Goal: Transaction & Acquisition: Purchase product/service

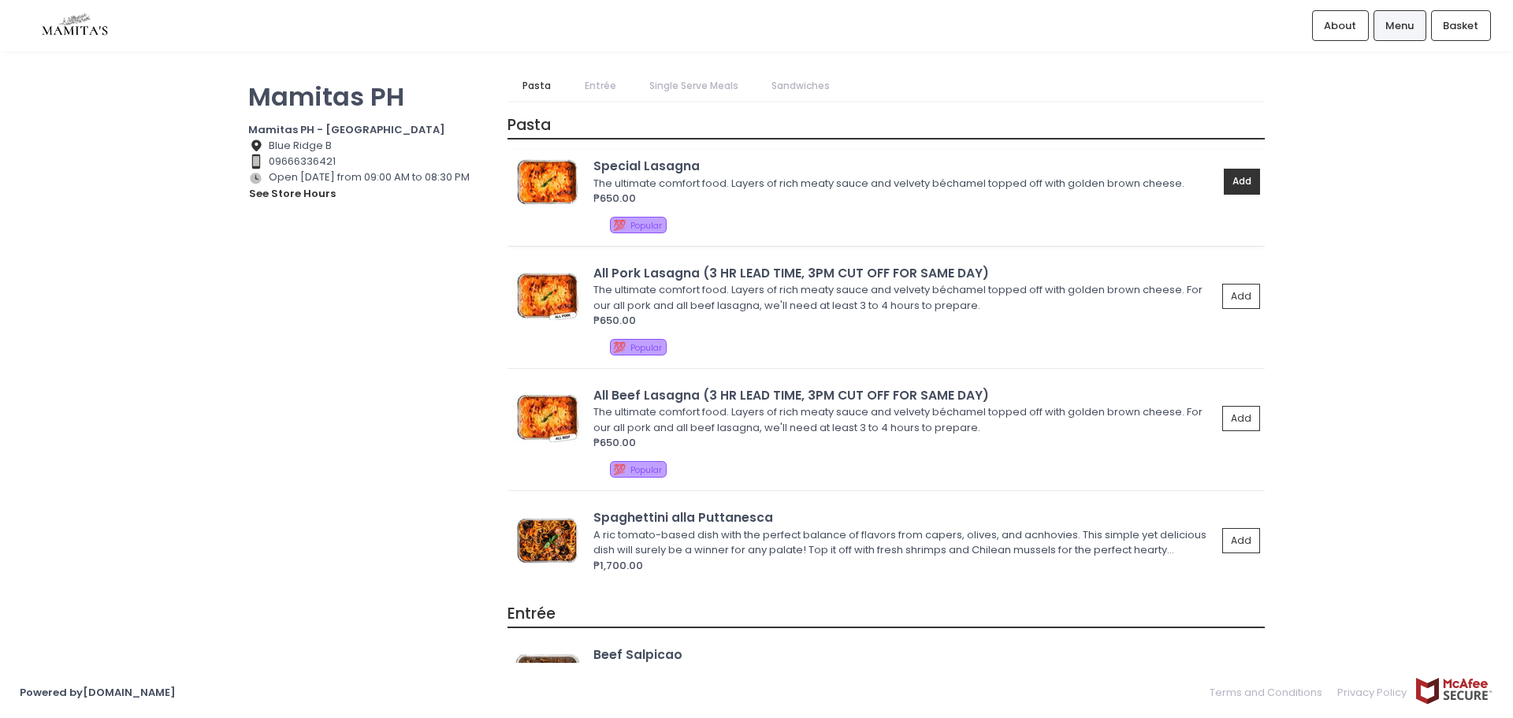
click at [1236, 174] on button "Add" at bounding box center [1242, 182] width 36 height 26
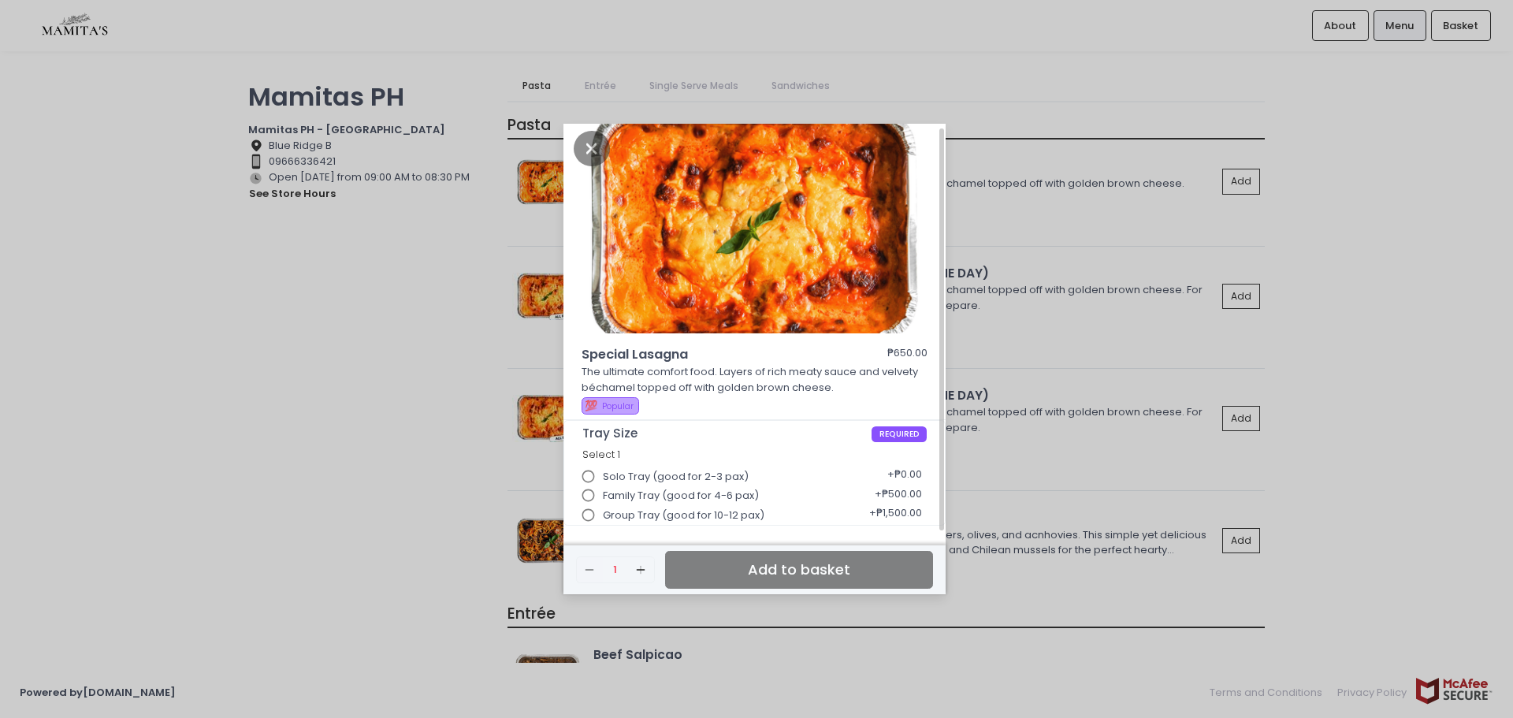
scroll to position [6, 0]
click at [669, 473] on span "Solo Tray (good for 2-3 pax)" at bounding box center [676, 476] width 146 height 16
click at [604, 473] on input "Solo Tray (good for 2-3 pax)" at bounding box center [589, 476] width 30 height 30
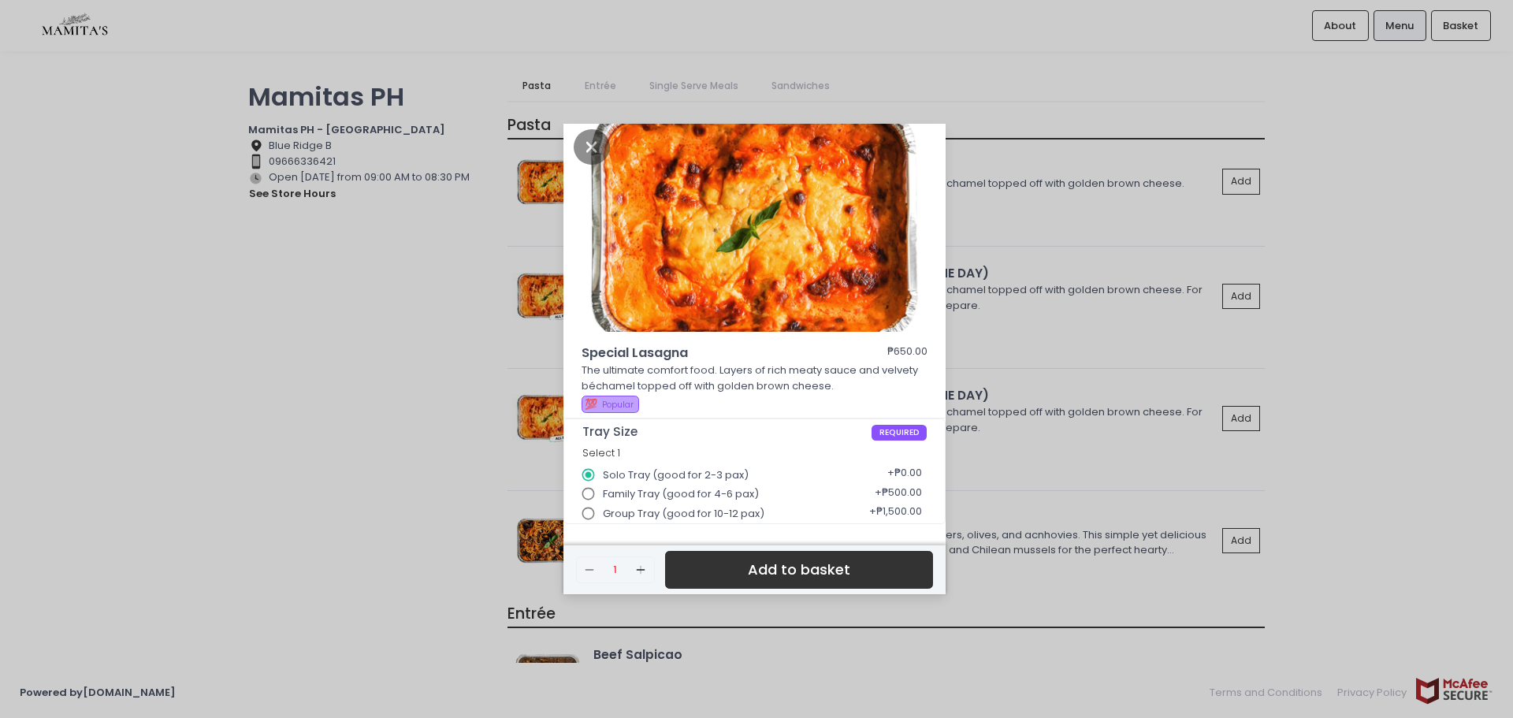
click at [879, 570] on button "Add to basket" at bounding box center [799, 570] width 268 height 39
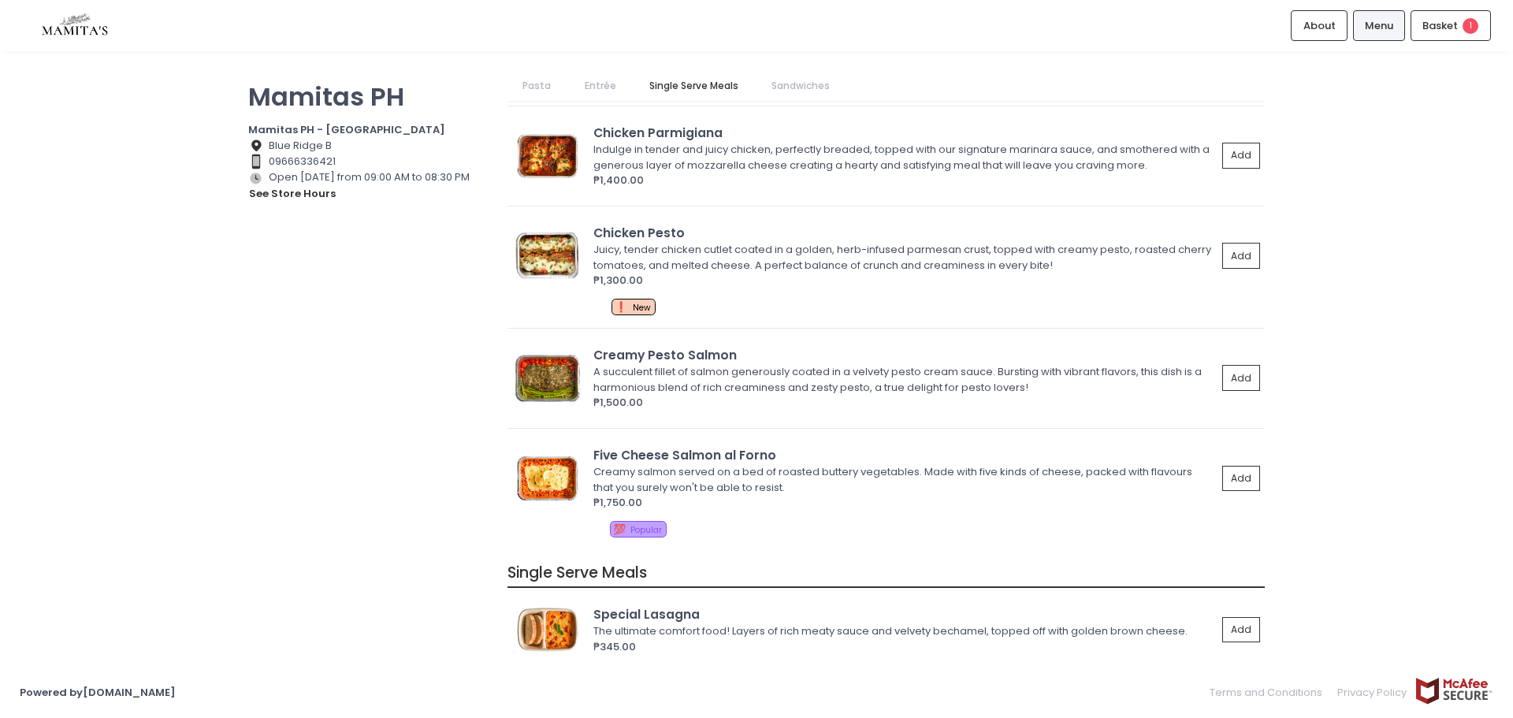
scroll to position [1103, 0]
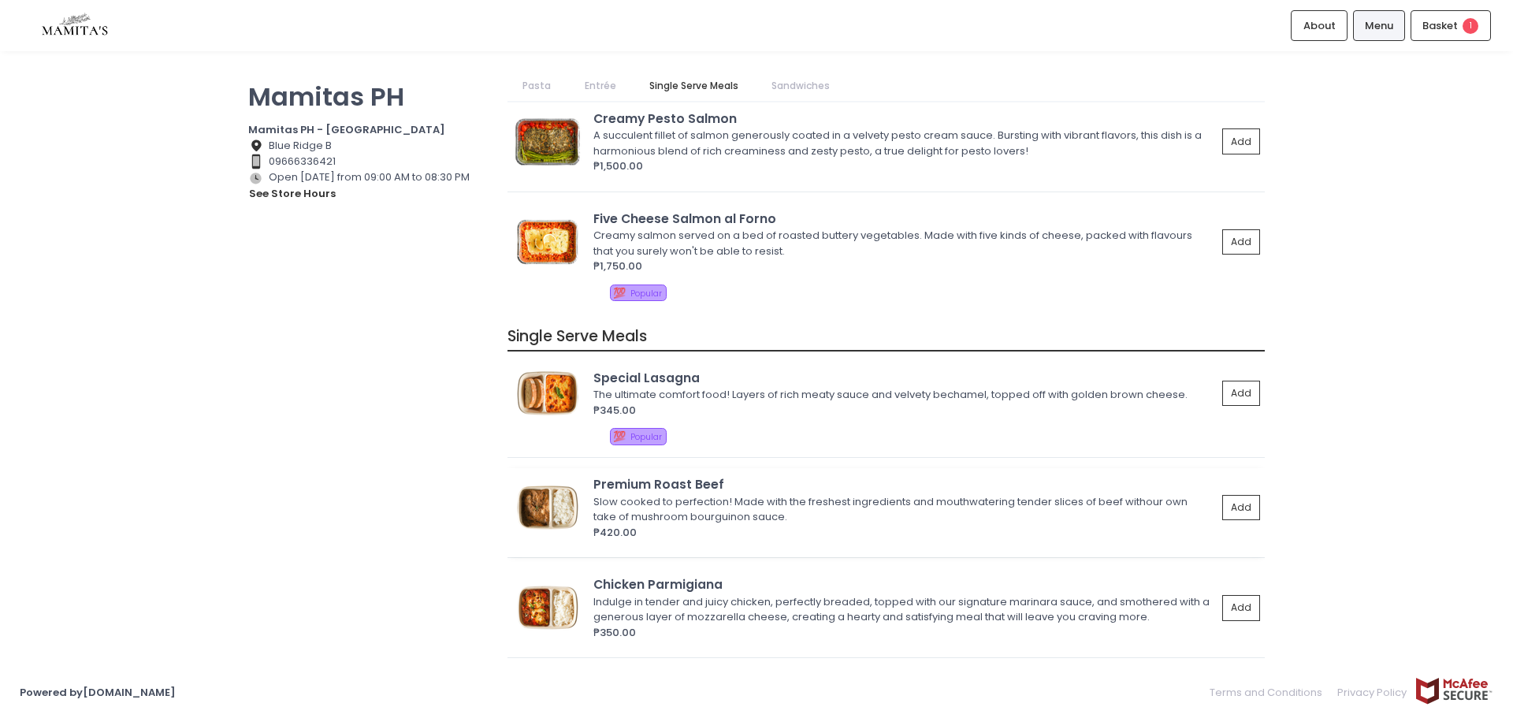
click at [535, 509] on img at bounding box center [547, 507] width 71 height 47
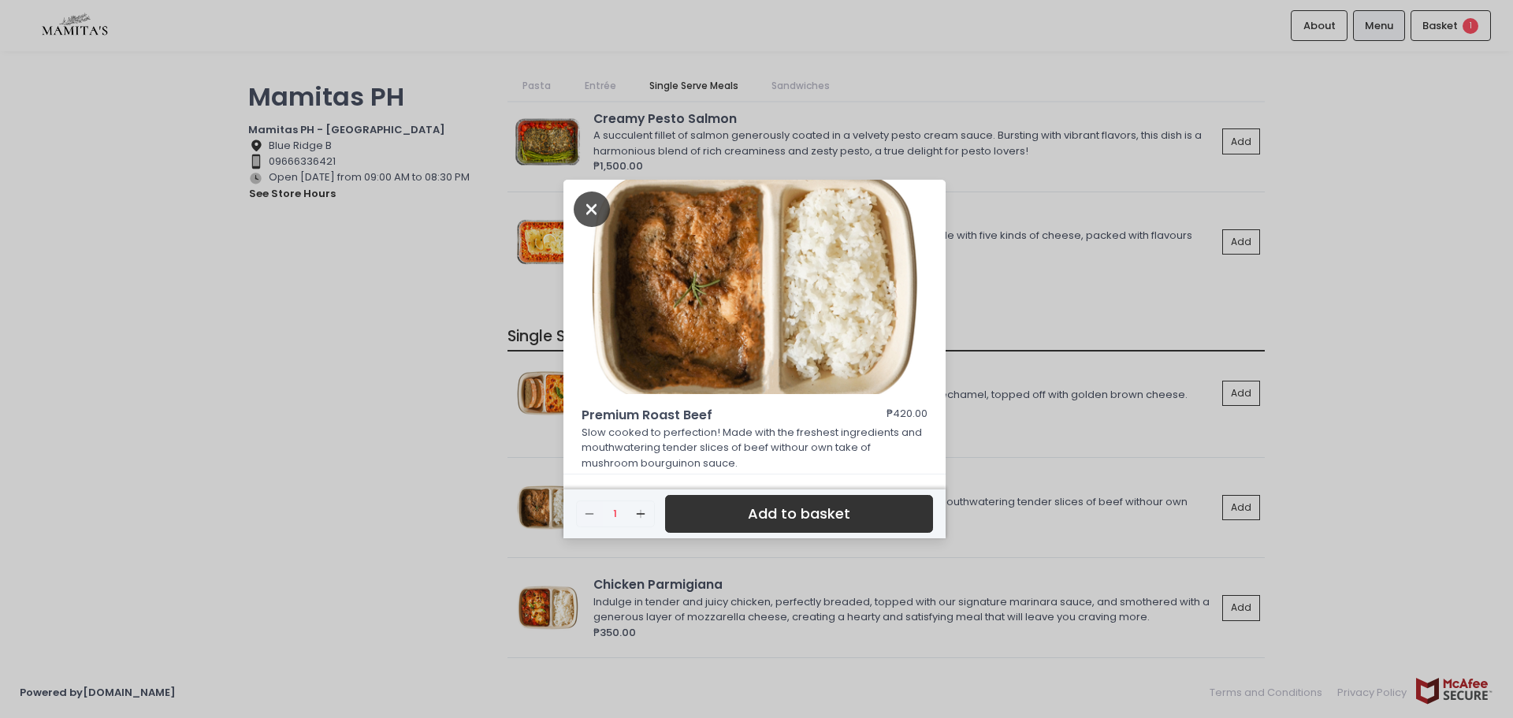
click at [592, 199] on icon "Close" at bounding box center [592, 208] width 36 height 35
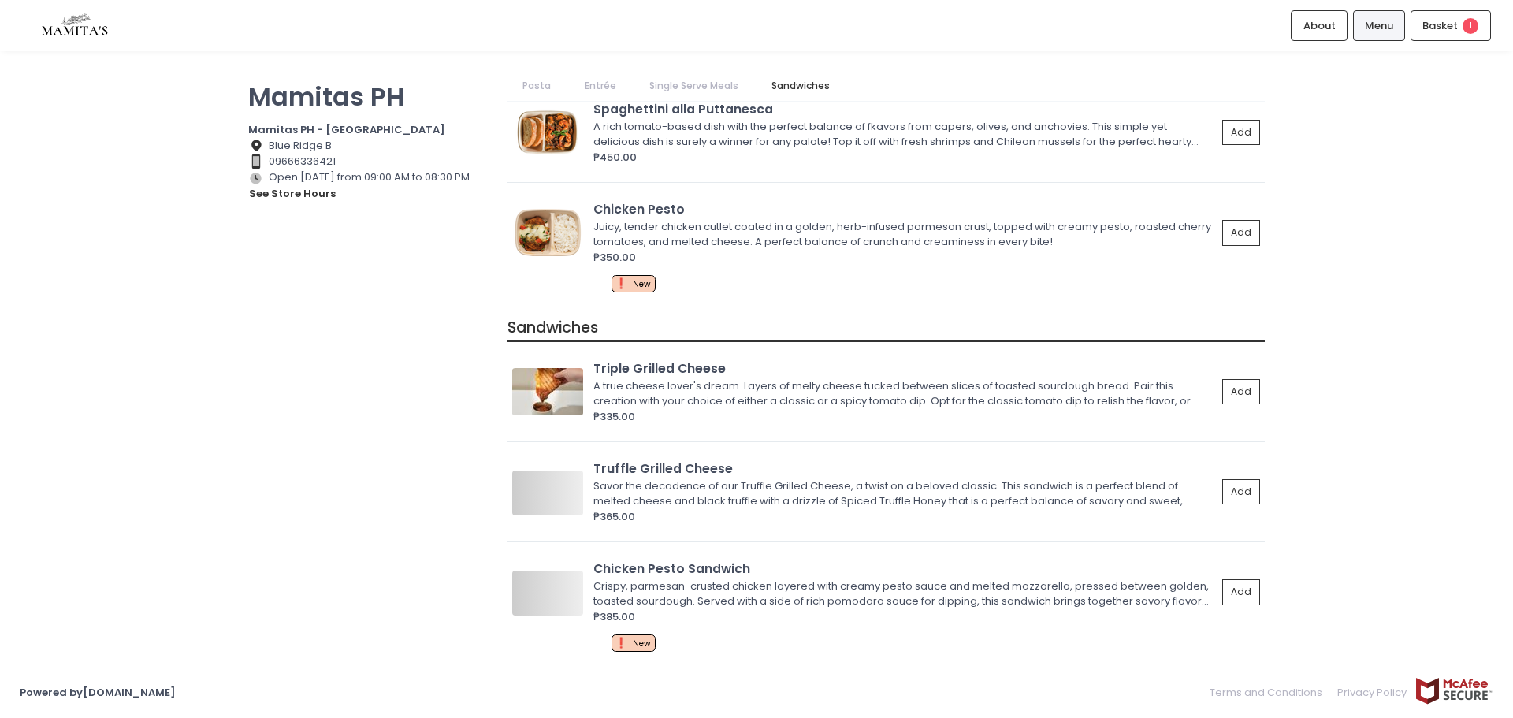
scroll to position [1879, 0]
click at [547, 489] on img at bounding box center [547, 490] width 71 height 47
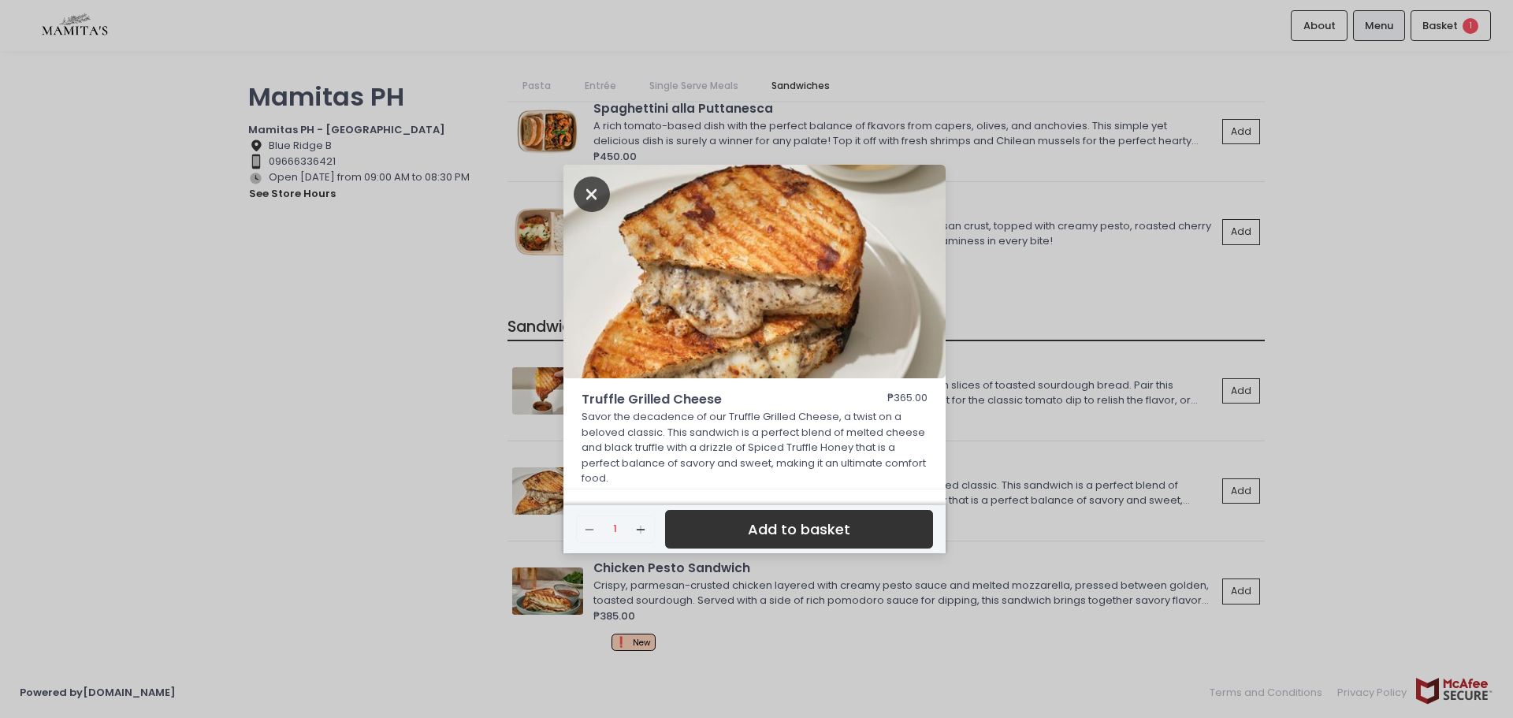
click at [585, 197] on icon "Close" at bounding box center [592, 194] width 36 height 35
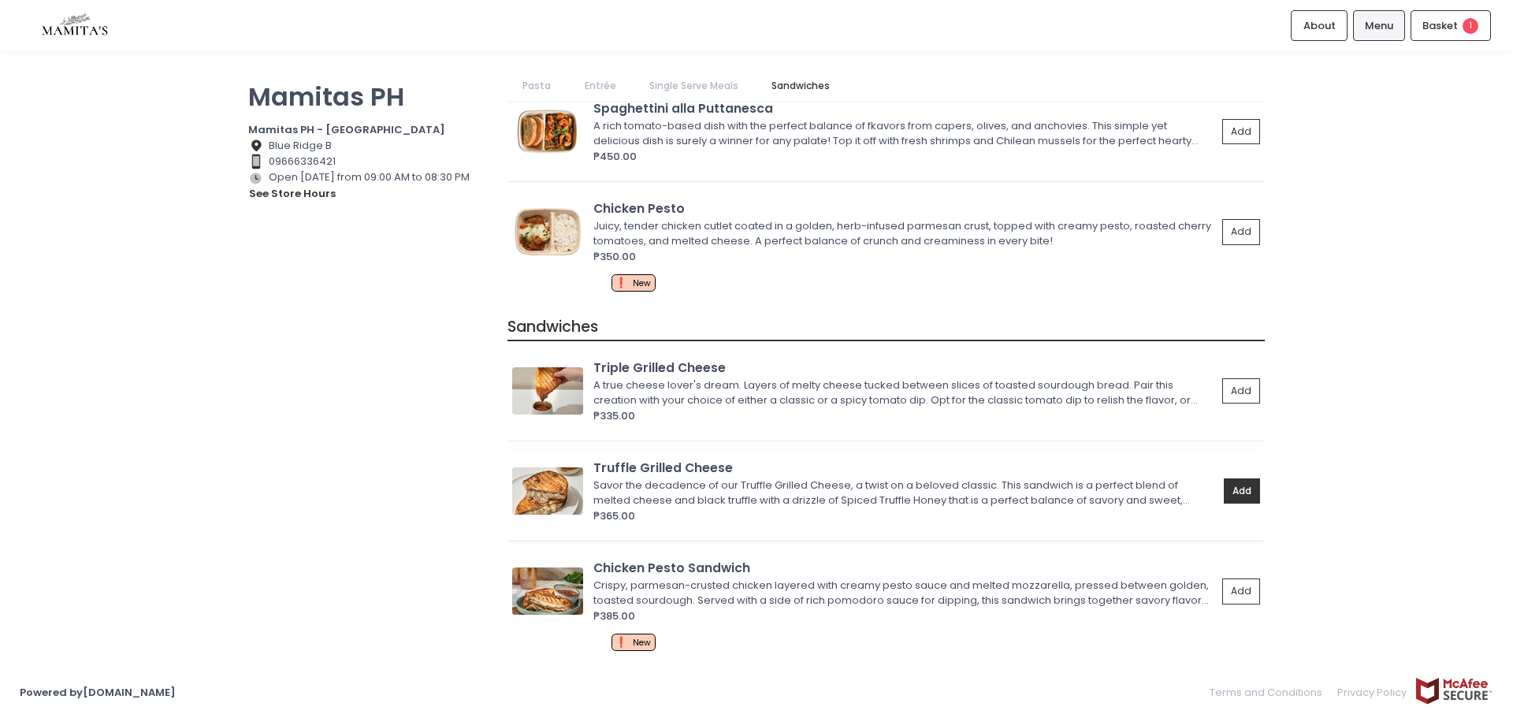
click at [1224, 492] on button "Add" at bounding box center [1242, 491] width 36 height 26
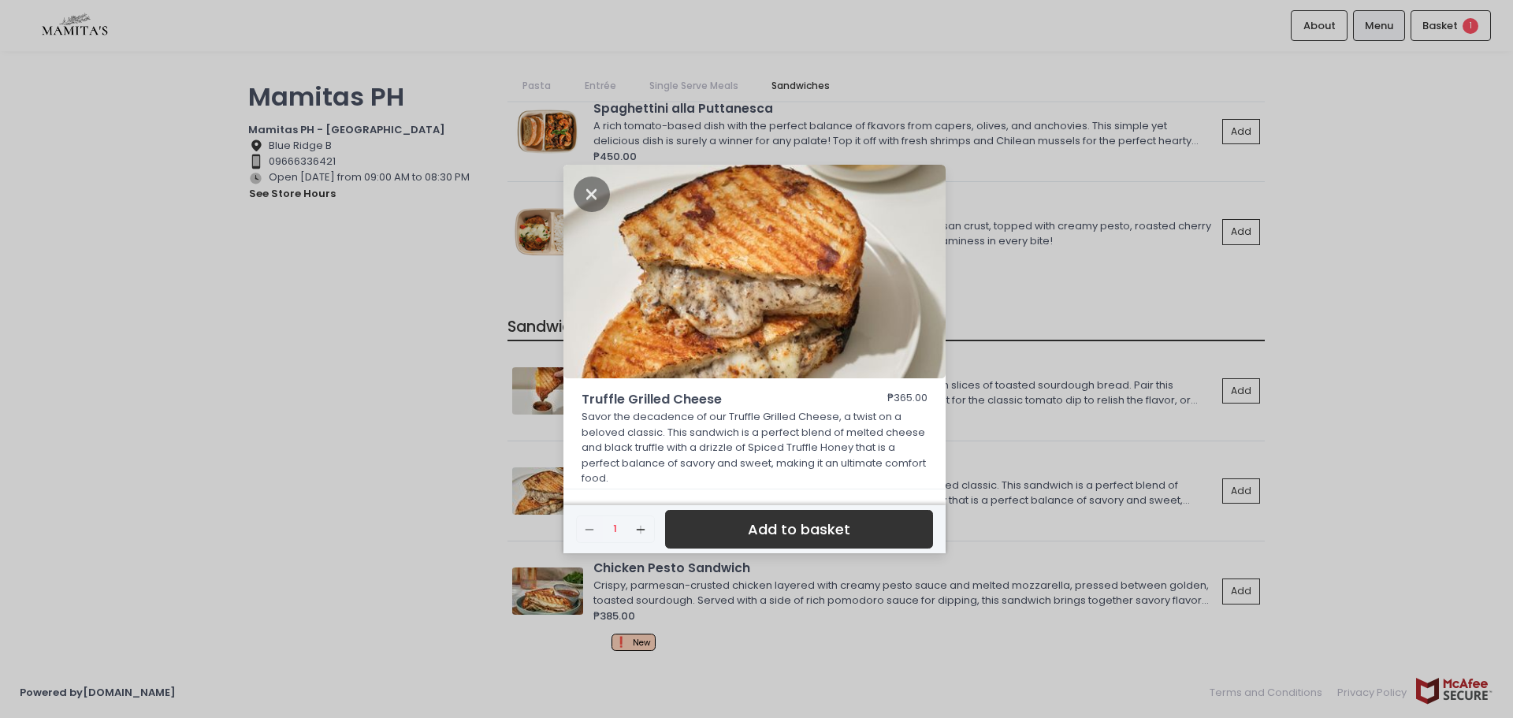
click at [797, 533] on button "Add to basket" at bounding box center [799, 529] width 268 height 39
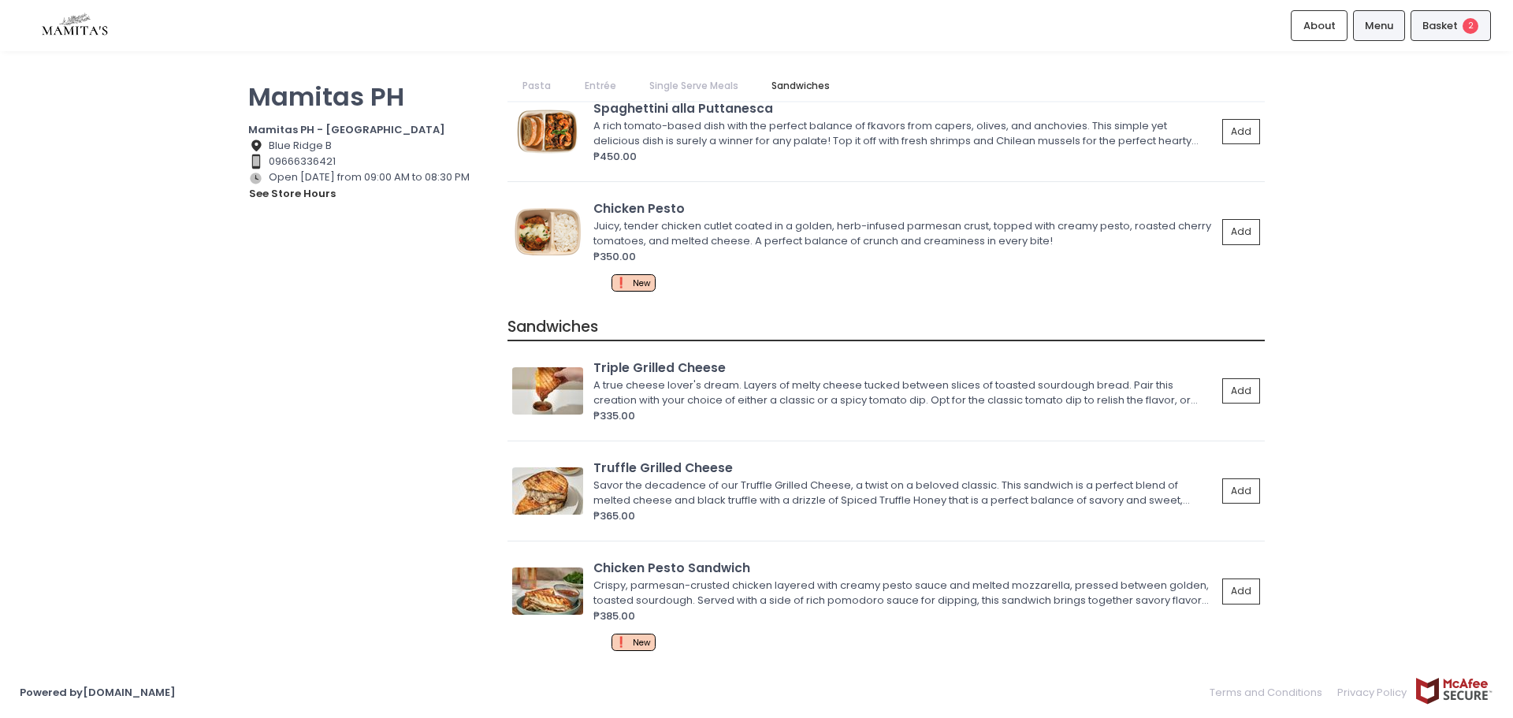
click at [1434, 28] on span "Basket" at bounding box center [1439, 26] width 35 height 16
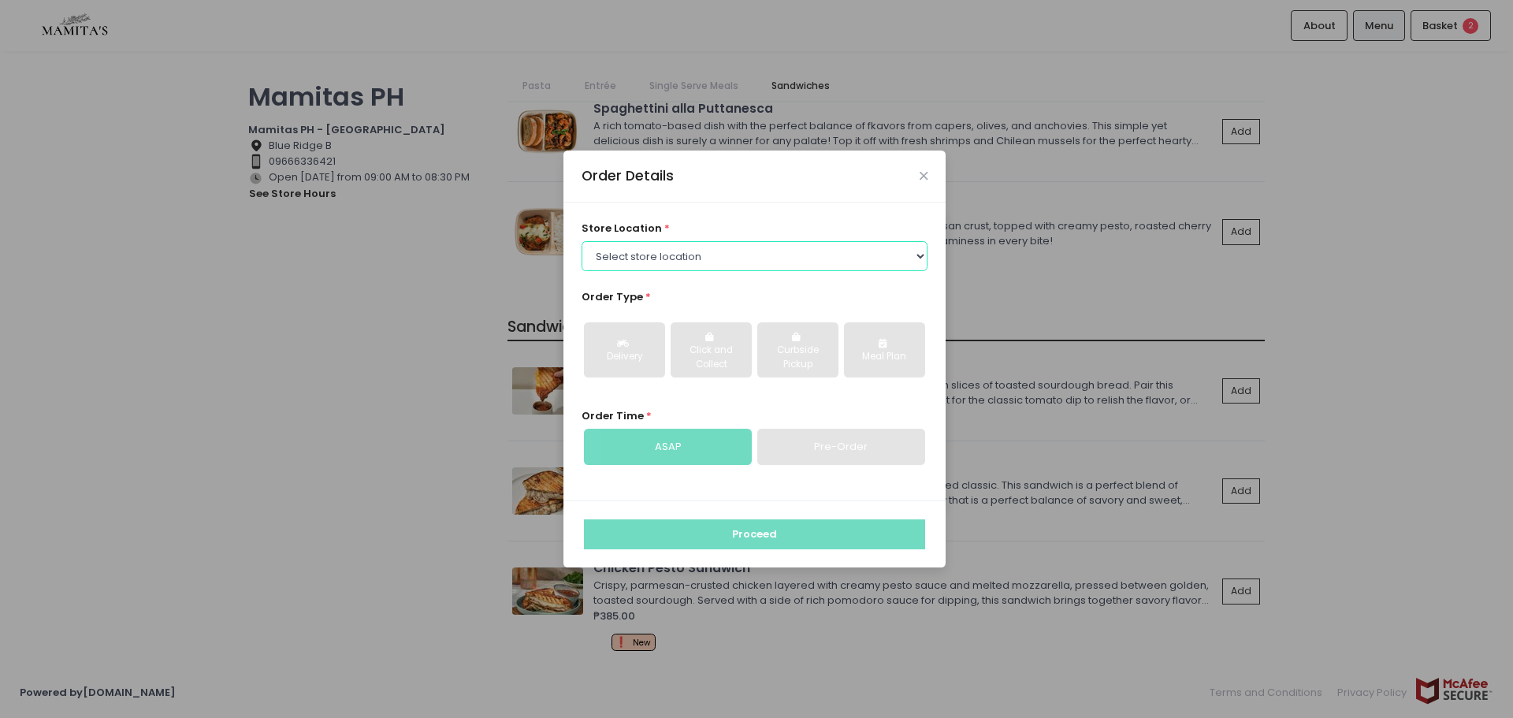
click at [648, 263] on select "Select store location Mamitas PH - [GEOGRAPHIC_DATA] Mamitas PH - [GEOGRAPHIC_D…" at bounding box center [755, 256] width 347 height 30
select select "65ad40693dc37ee8b8129aca"
click at [582, 241] on select "Select store location Mamitas PH - [GEOGRAPHIC_DATA] Mamitas PH - [GEOGRAPHIC_D…" at bounding box center [755, 256] width 347 height 30
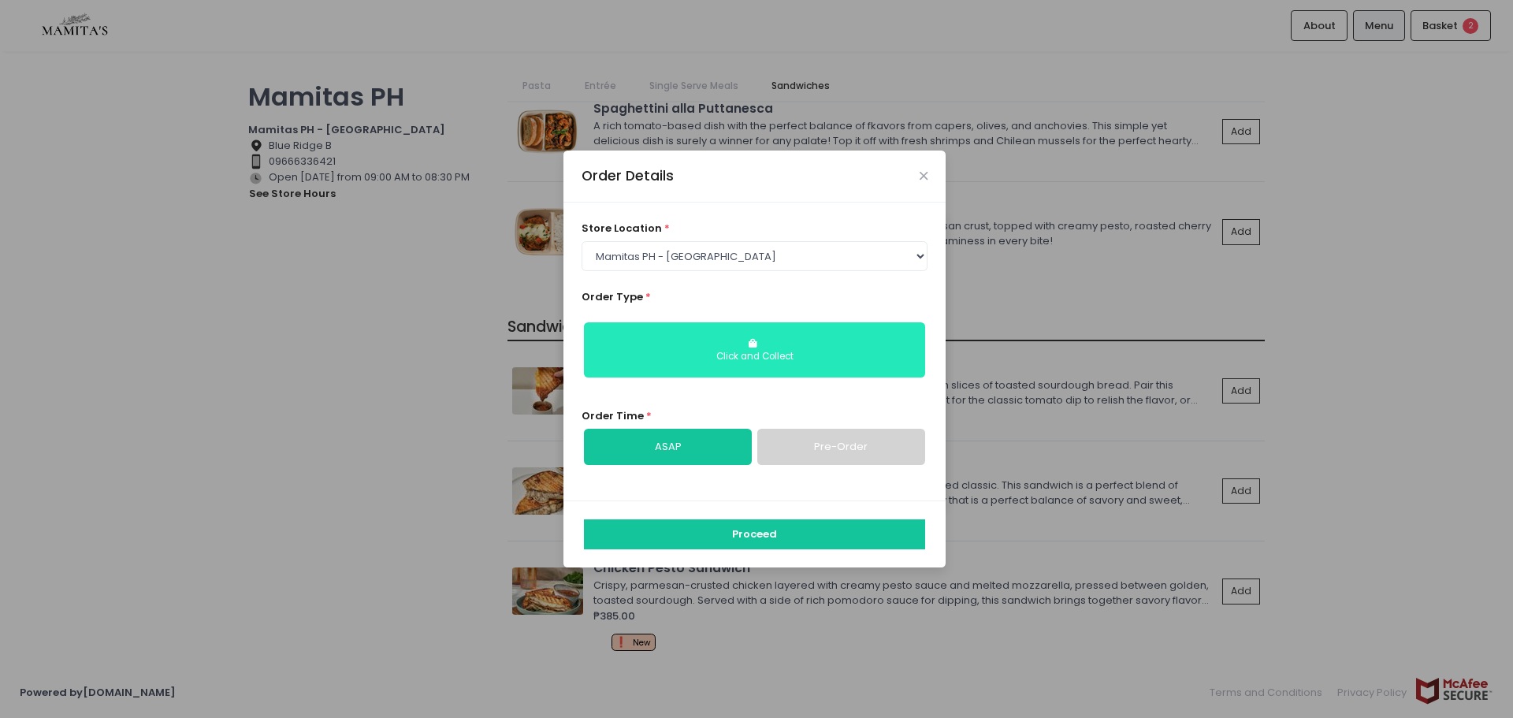
click at [732, 349] on button "Click and Collect" at bounding box center [754, 349] width 341 height 55
click at [792, 358] on div "Click and Collect" at bounding box center [754, 357] width 319 height 14
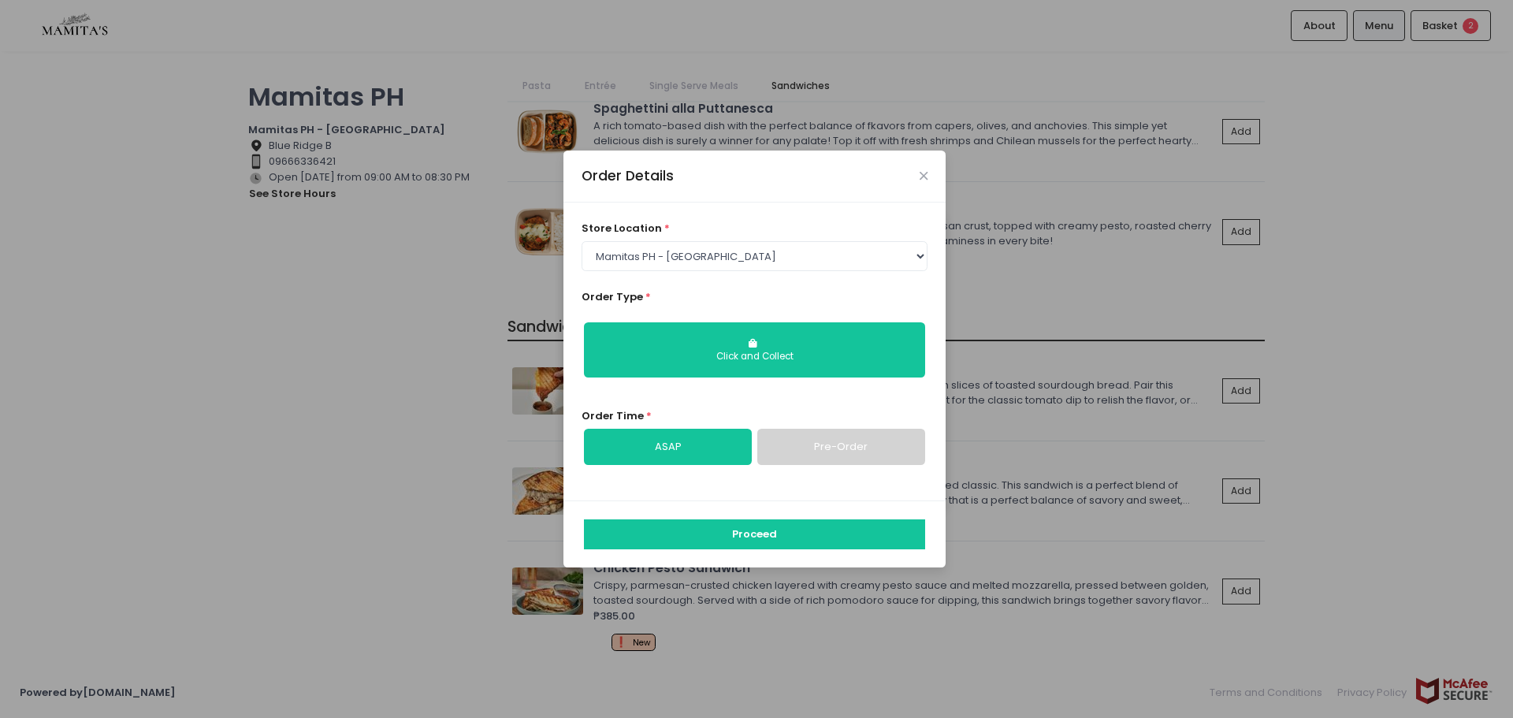
click at [640, 298] on label "Order Type *" at bounding box center [616, 297] width 69 height 16
click at [921, 180] on icon "Close" at bounding box center [924, 176] width 8 height 12
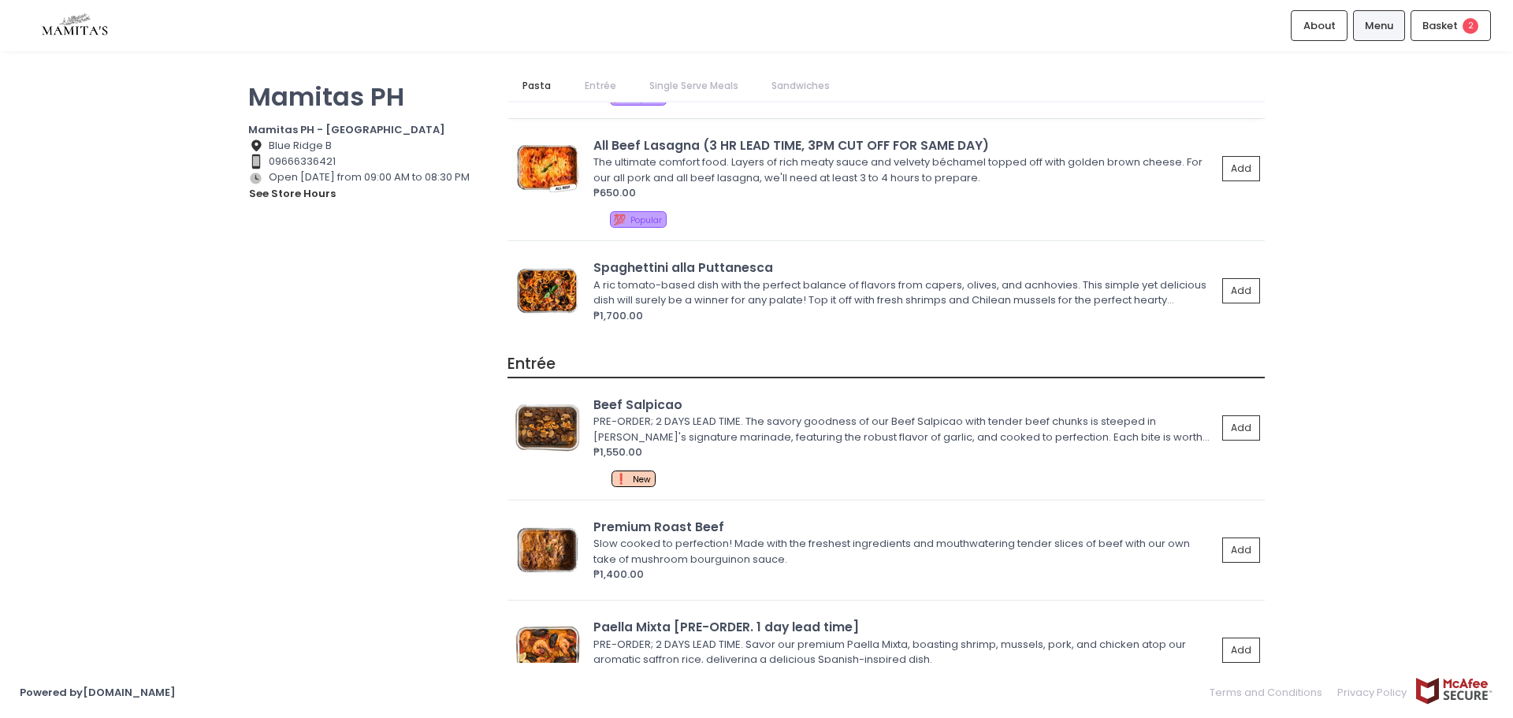
scroll to position [394, 0]
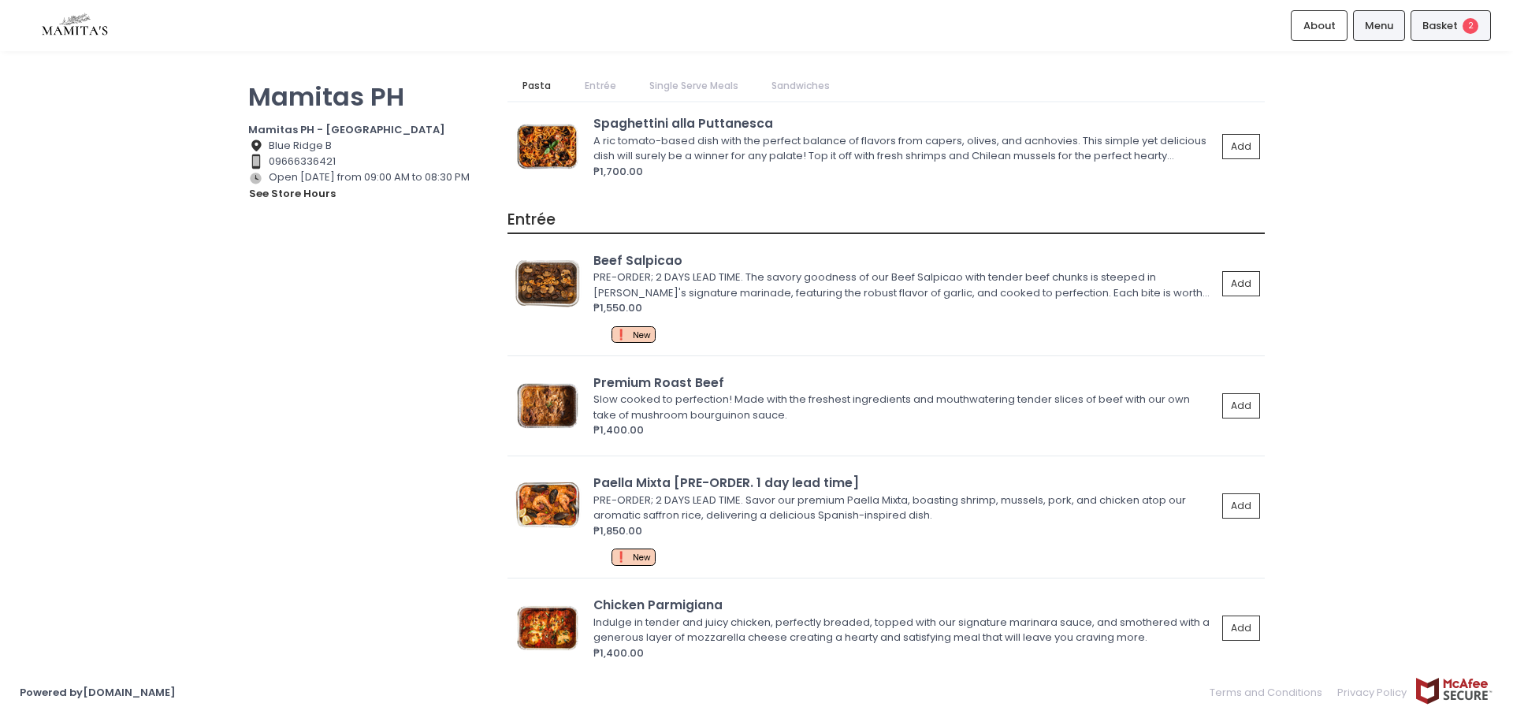
click at [1452, 28] on span "Basket" at bounding box center [1439, 26] width 35 height 16
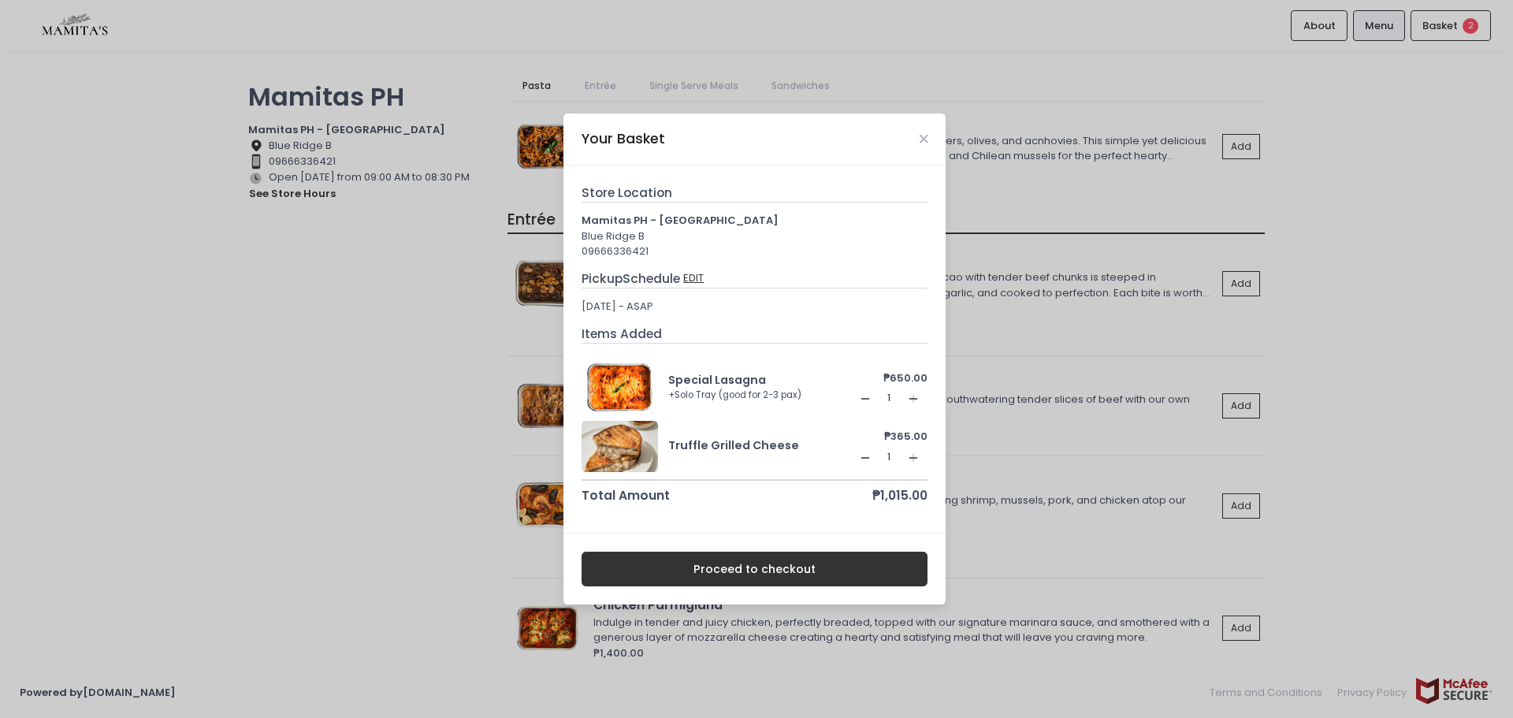
click at [693, 275] on button "EDIT" at bounding box center [693, 277] width 22 height 17
select select "65ad40693dc37ee8b8129aca"
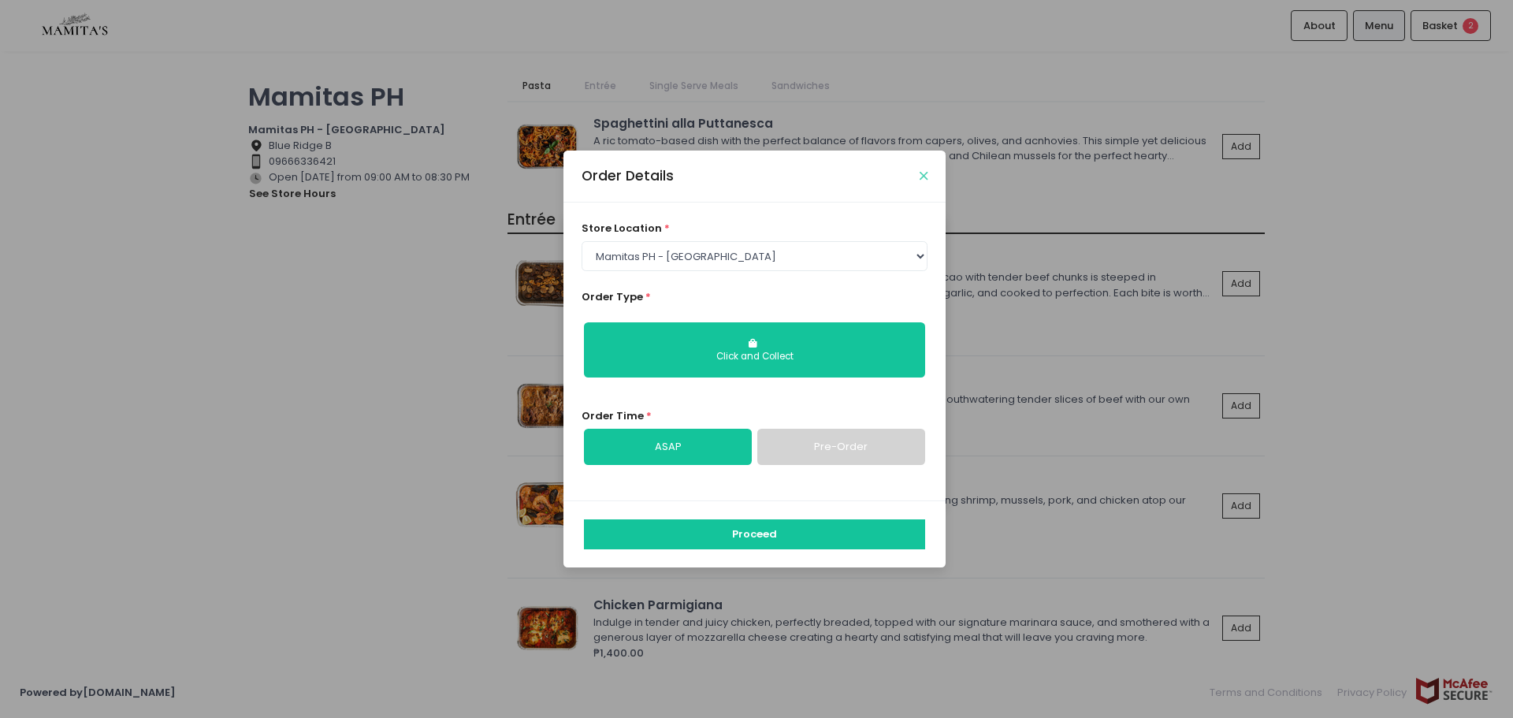
click at [924, 173] on icon "Close" at bounding box center [924, 176] width 8 height 12
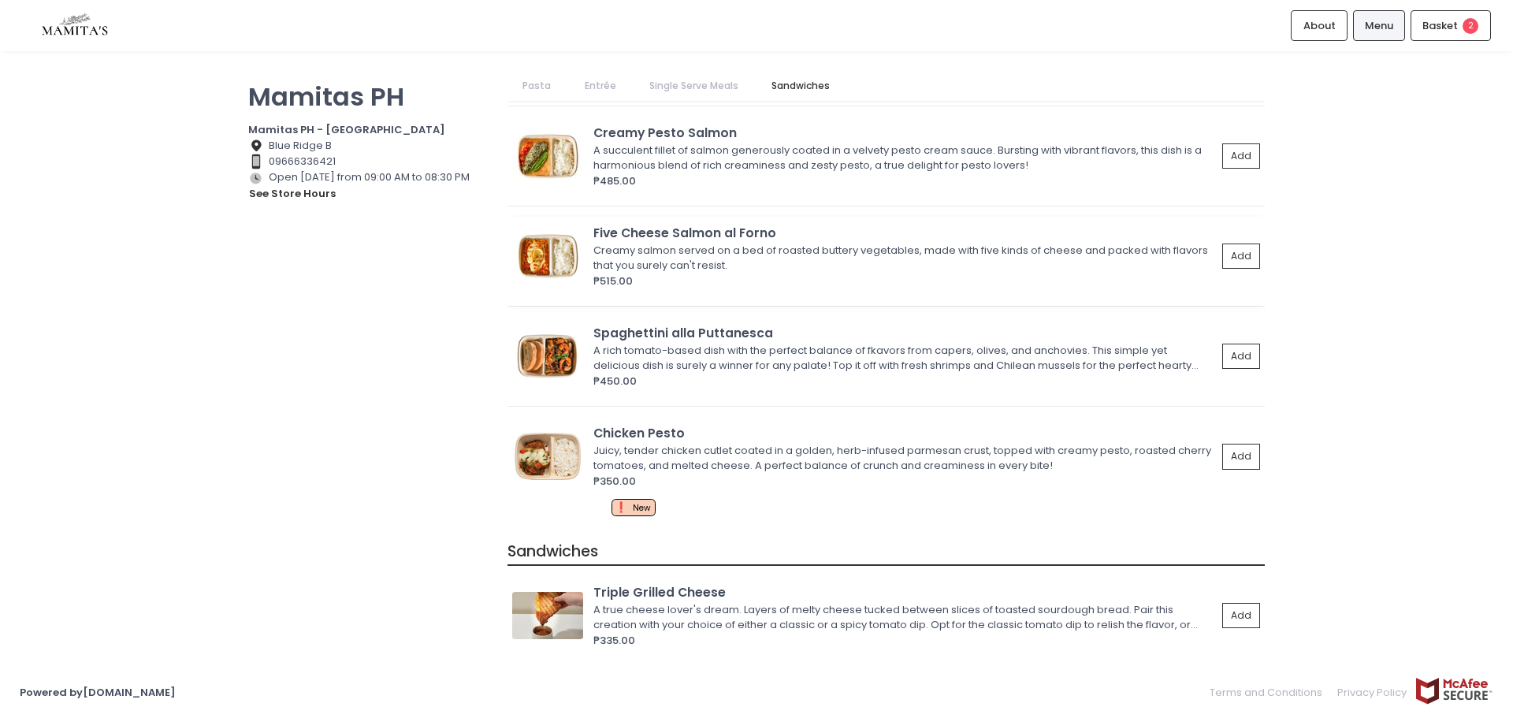
scroll to position [1879, 0]
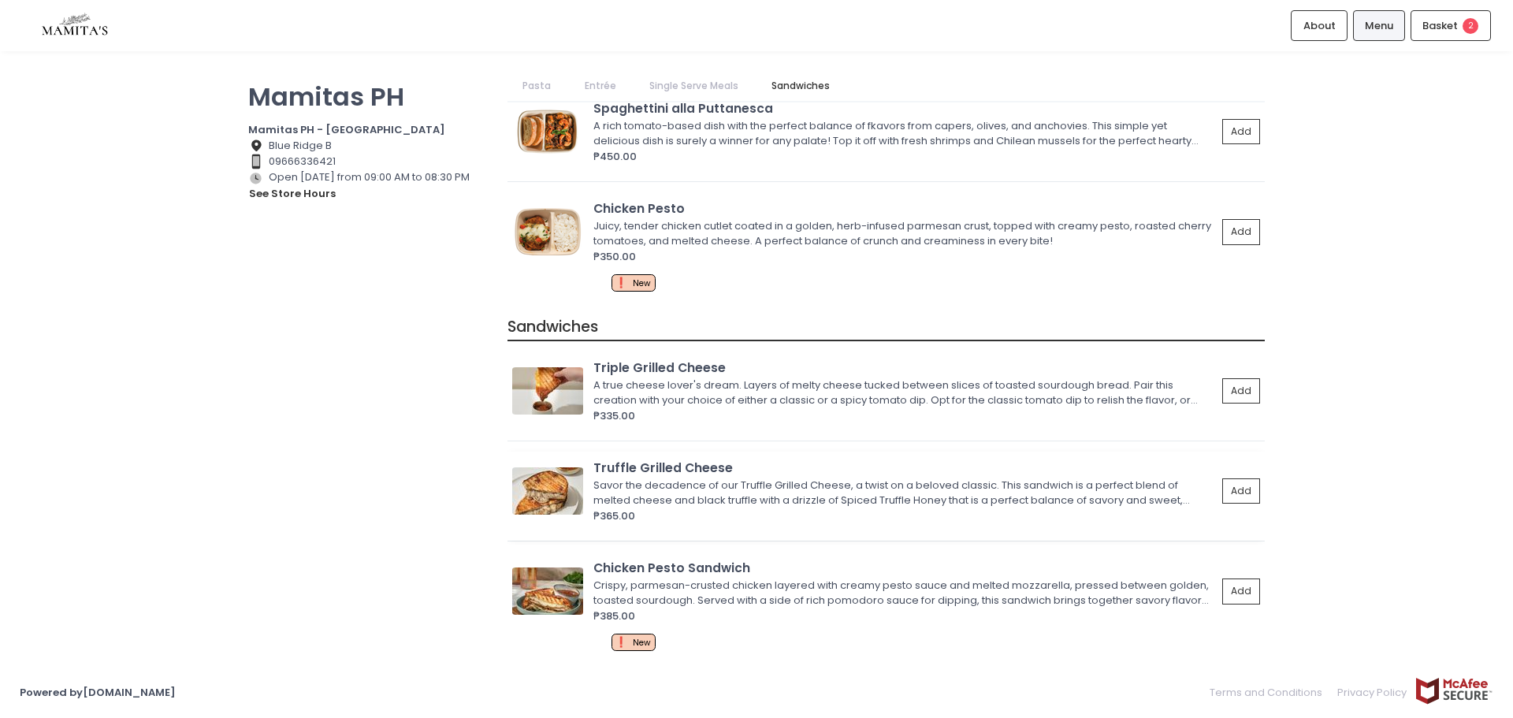
click at [562, 488] on img at bounding box center [547, 490] width 71 height 47
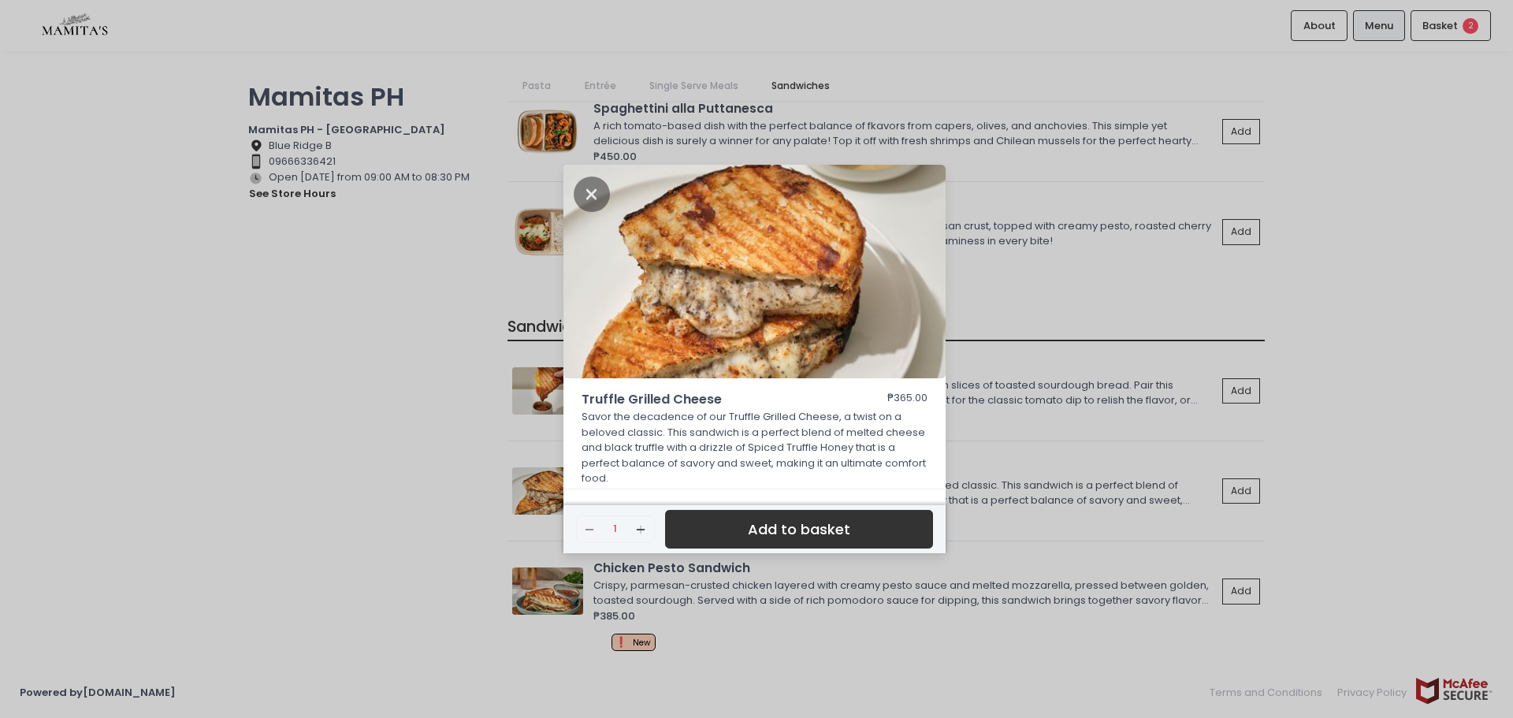
click at [0, 299] on div "Truffle Grilled Cheese ₱365.00 Savor the decadence of our Truffle Grilled Chees…" at bounding box center [756, 359] width 1513 height 718
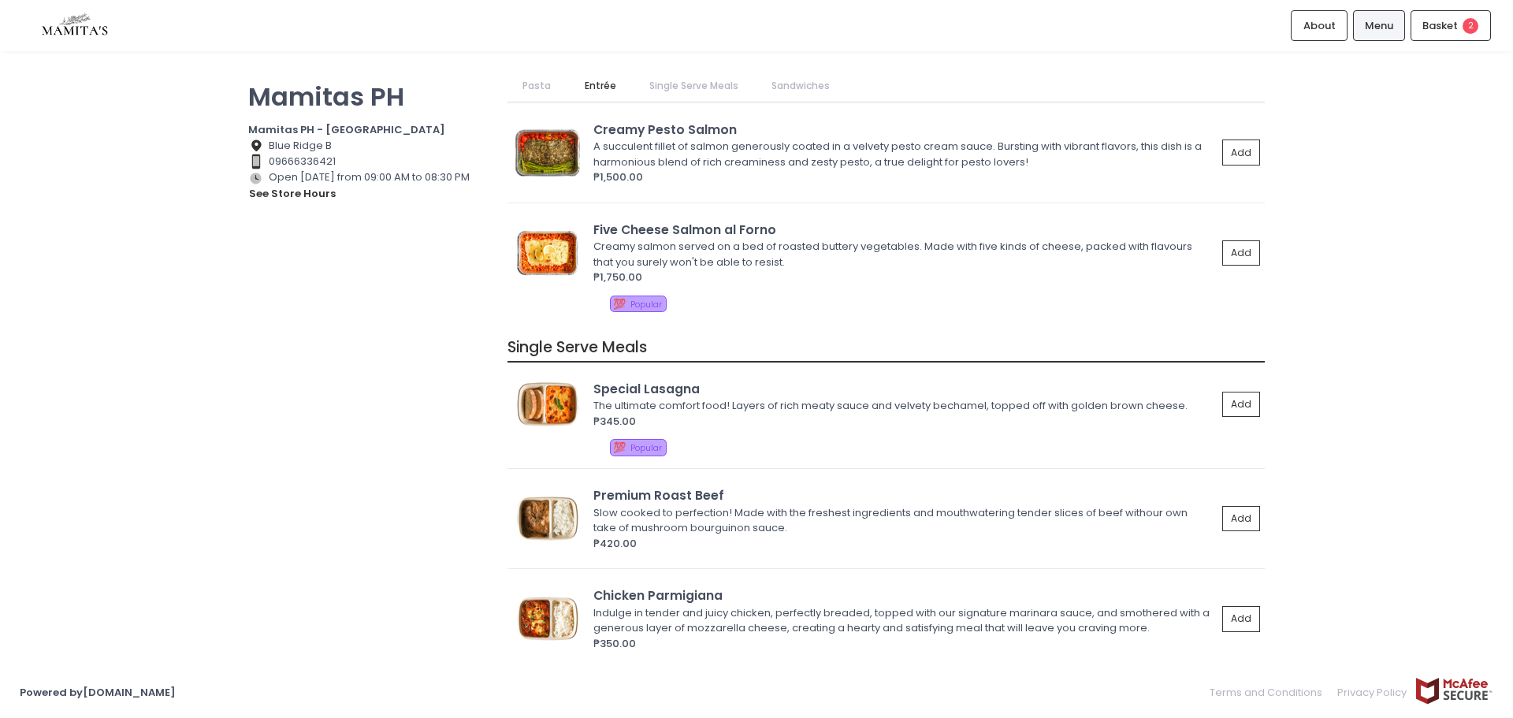
scroll to position [1091, 0]
click at [278, 544] on div "Mamitas PH Mamitas PH - [GEOGRAPHIC_DATA] Location Created with Sketch. Blue Ri…" at bounding box center [368, 351] width 259 height 560
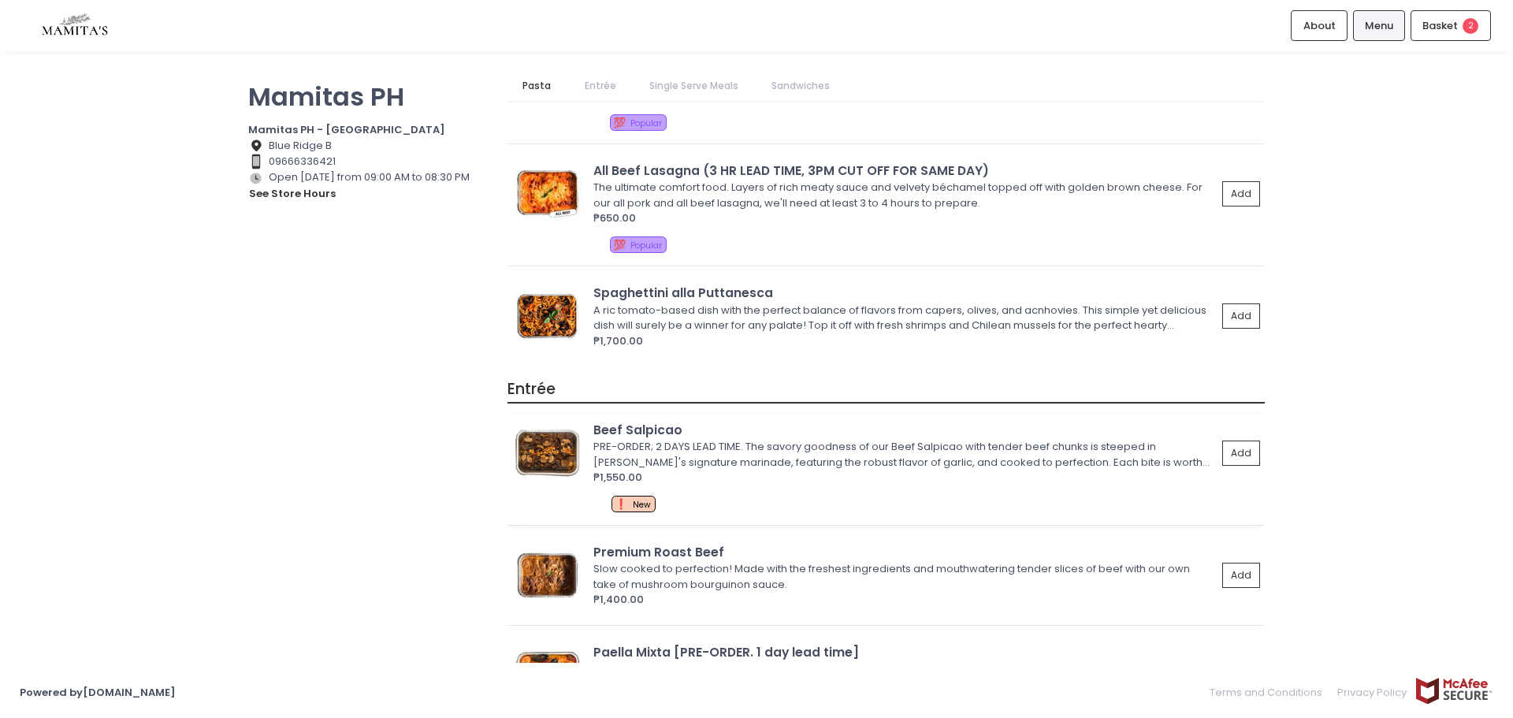
scroll to position [0, 0]
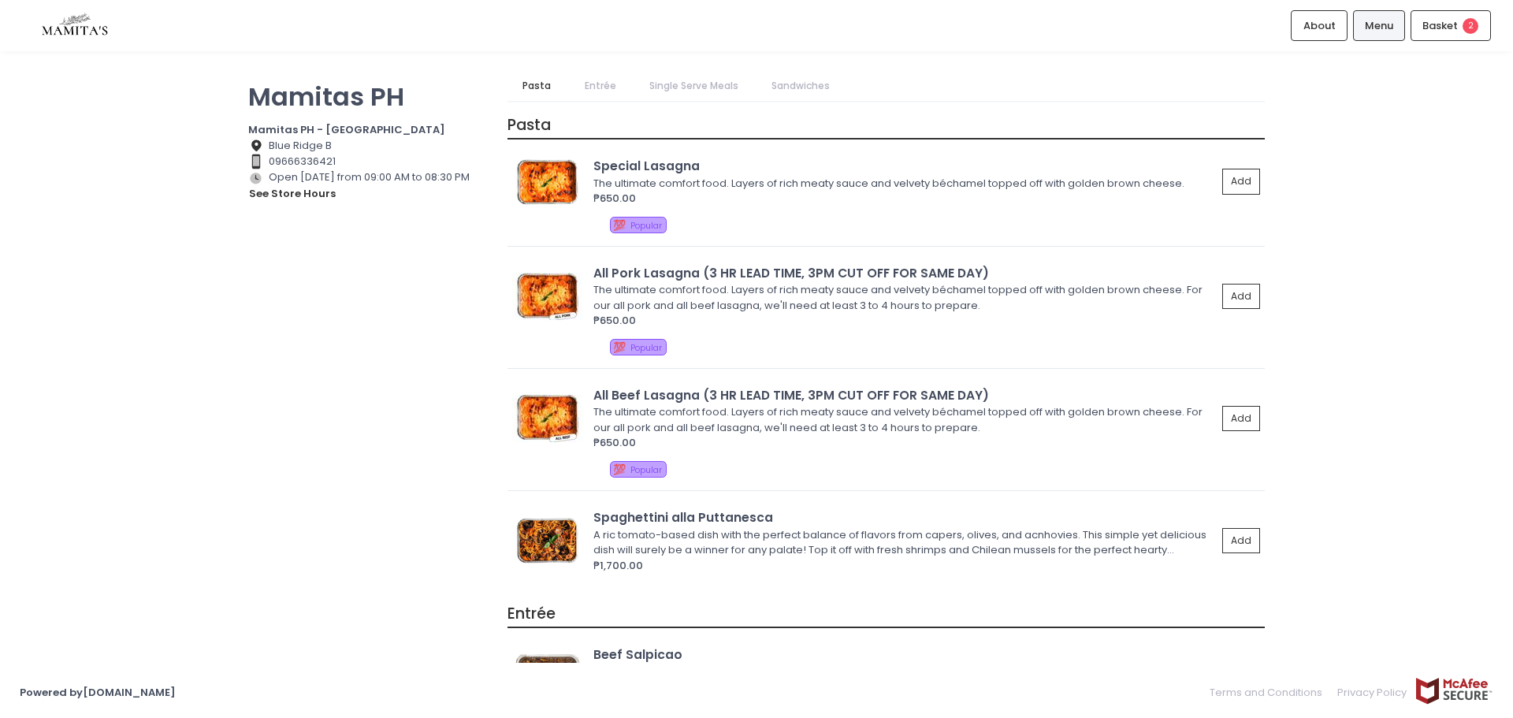
click at [97, 18] on img at bounding box center [75, 26] width 110 height 28
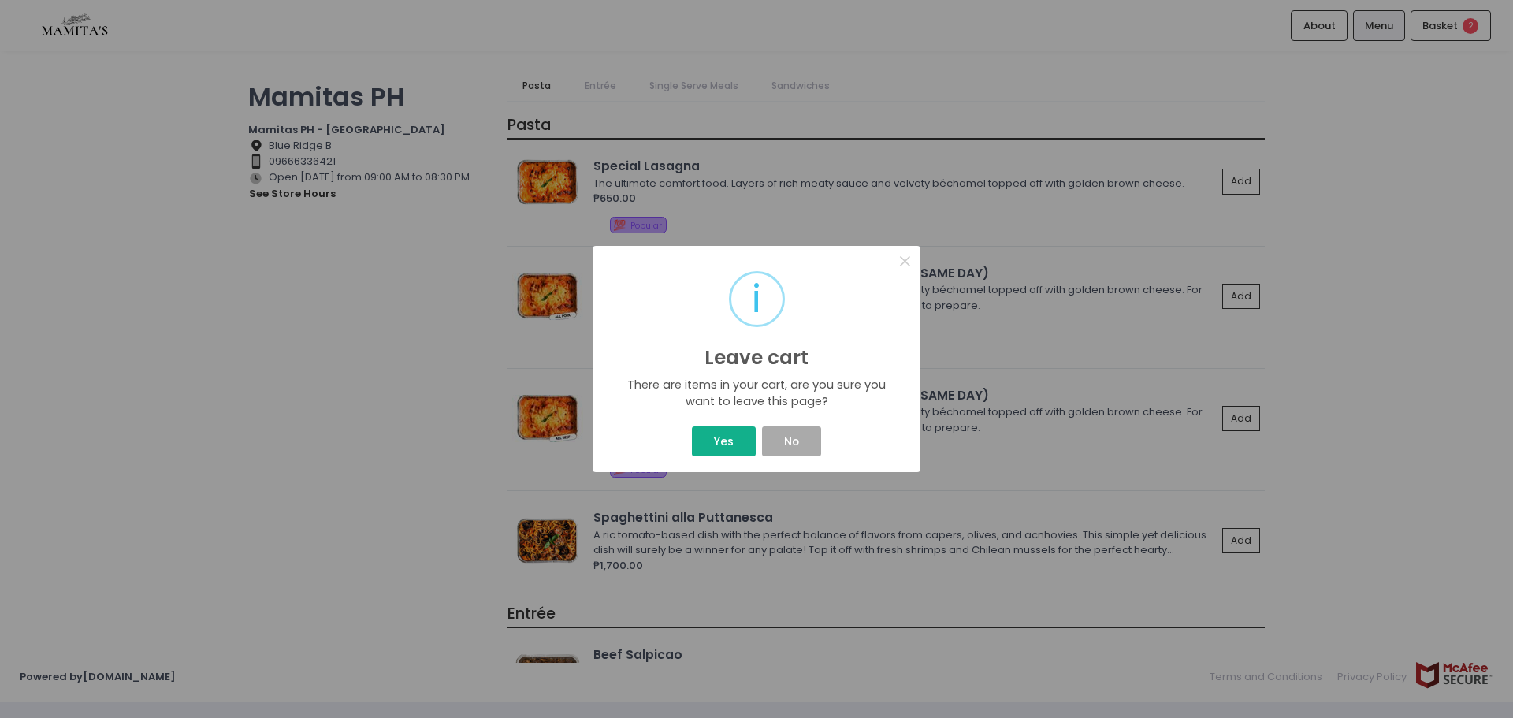
click at [715, 426] on button "Yes" at bounding box center [723, 441] width 63 height 30
